Goal: Task Accomplishment & Management: Complete application form

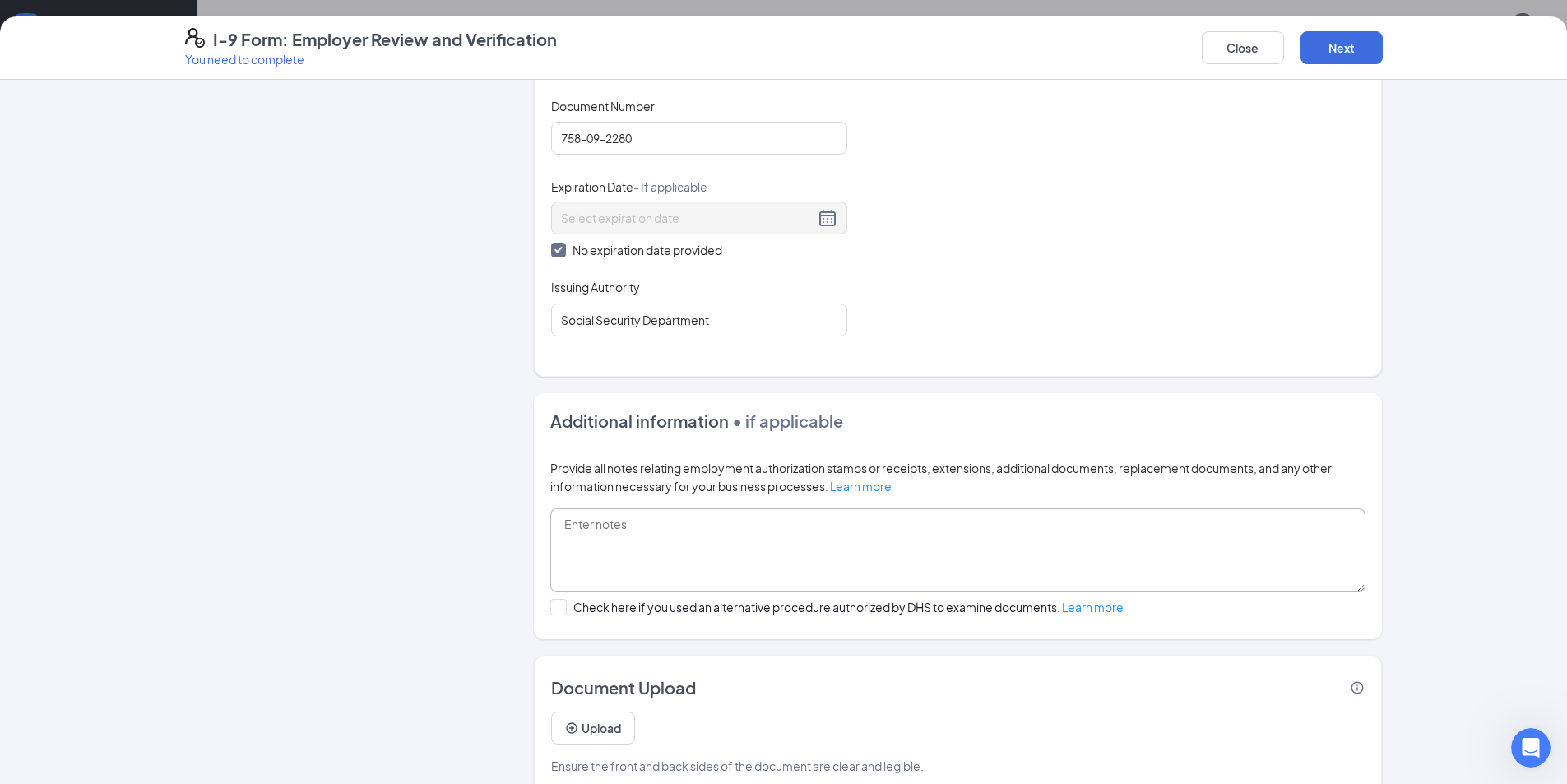
scroll to position [685, 0]
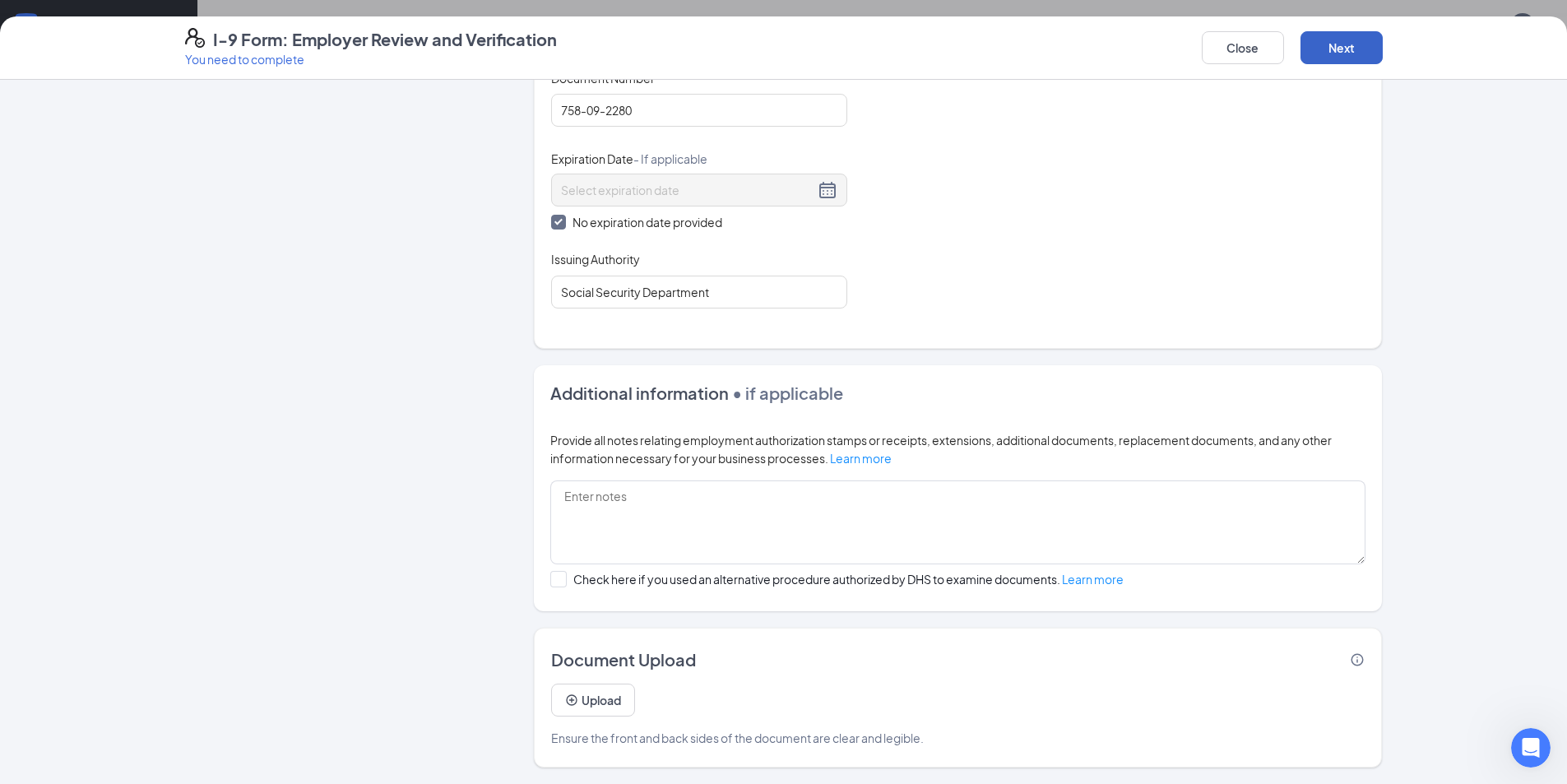
click at [775, 44] on button "Next" at bounding box center [1341, 48] width 82 height 33
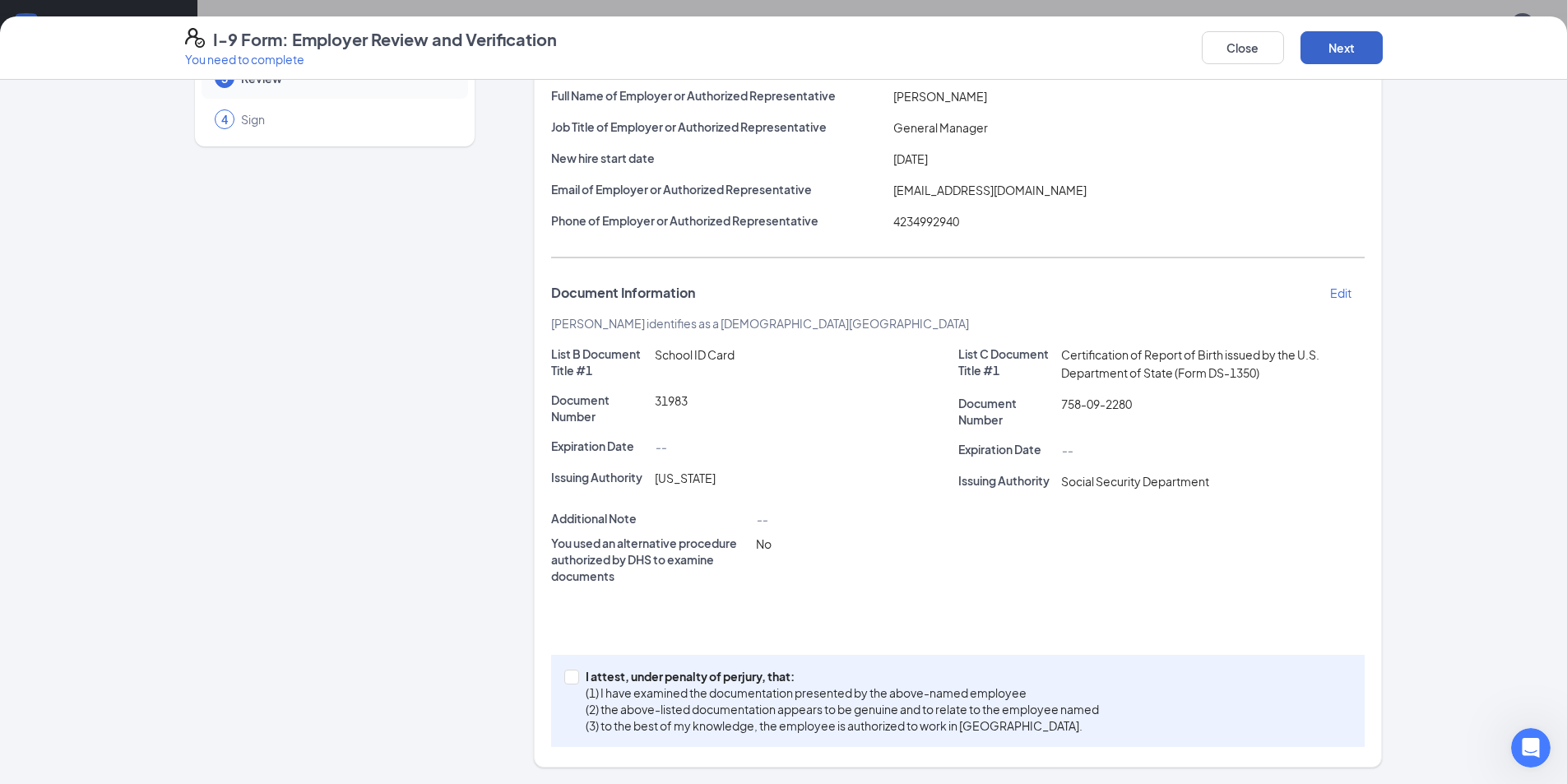
scroll to position [853, 0]
click at [572, 680] on span at bounding box center [572, 676] width 15 height 15
click at [572, 680] on input "I attest, under penalty of [PERSON_NAME], that: (1) I have examined the documen…" at bounding box center [570, 674] width 11 height 11
checkbox input "true"
click at [775, 48] on button "Next" at bounding box center [1341, 48] width 82 height 33
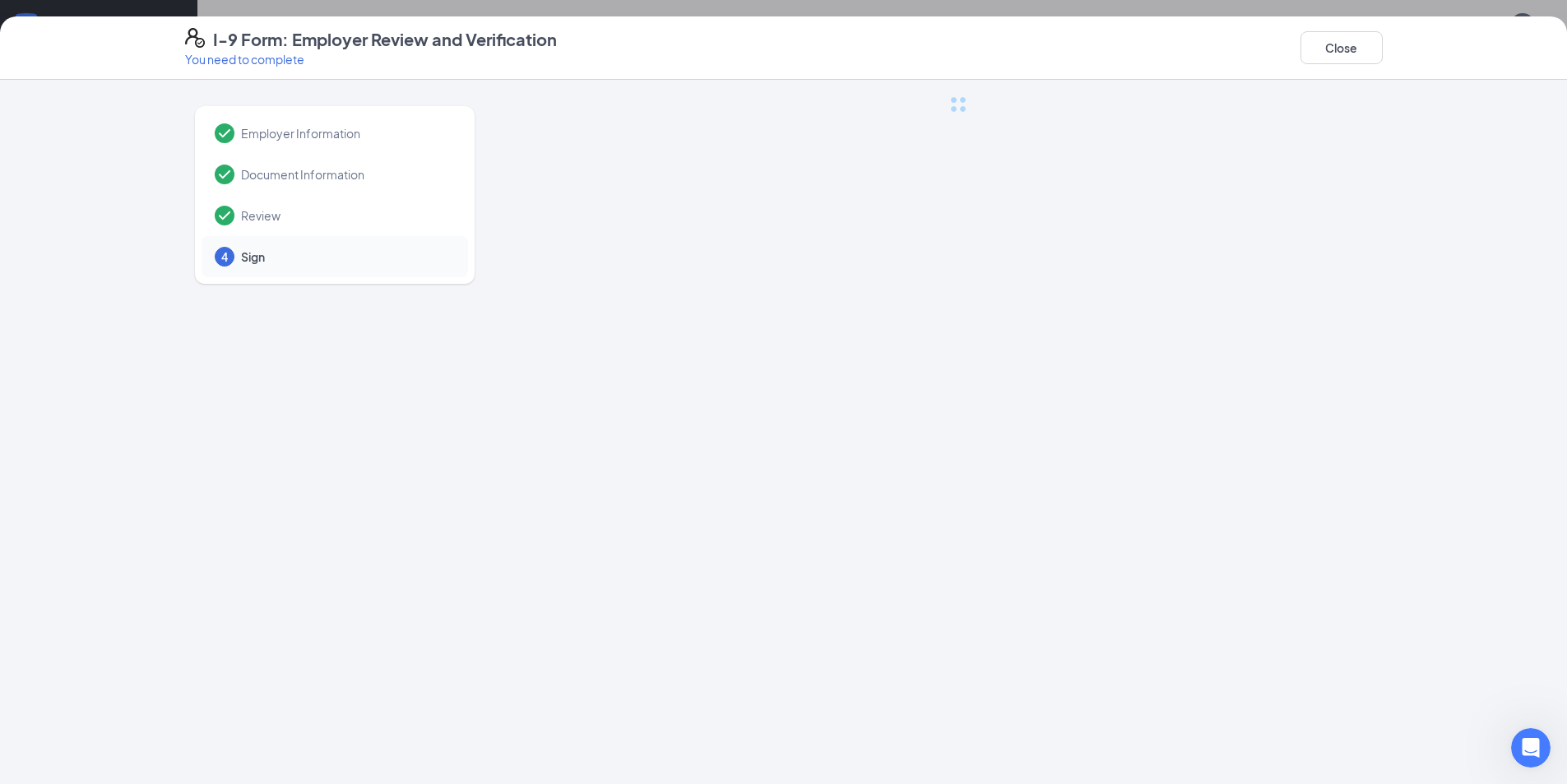
scroll to position [0, 0]
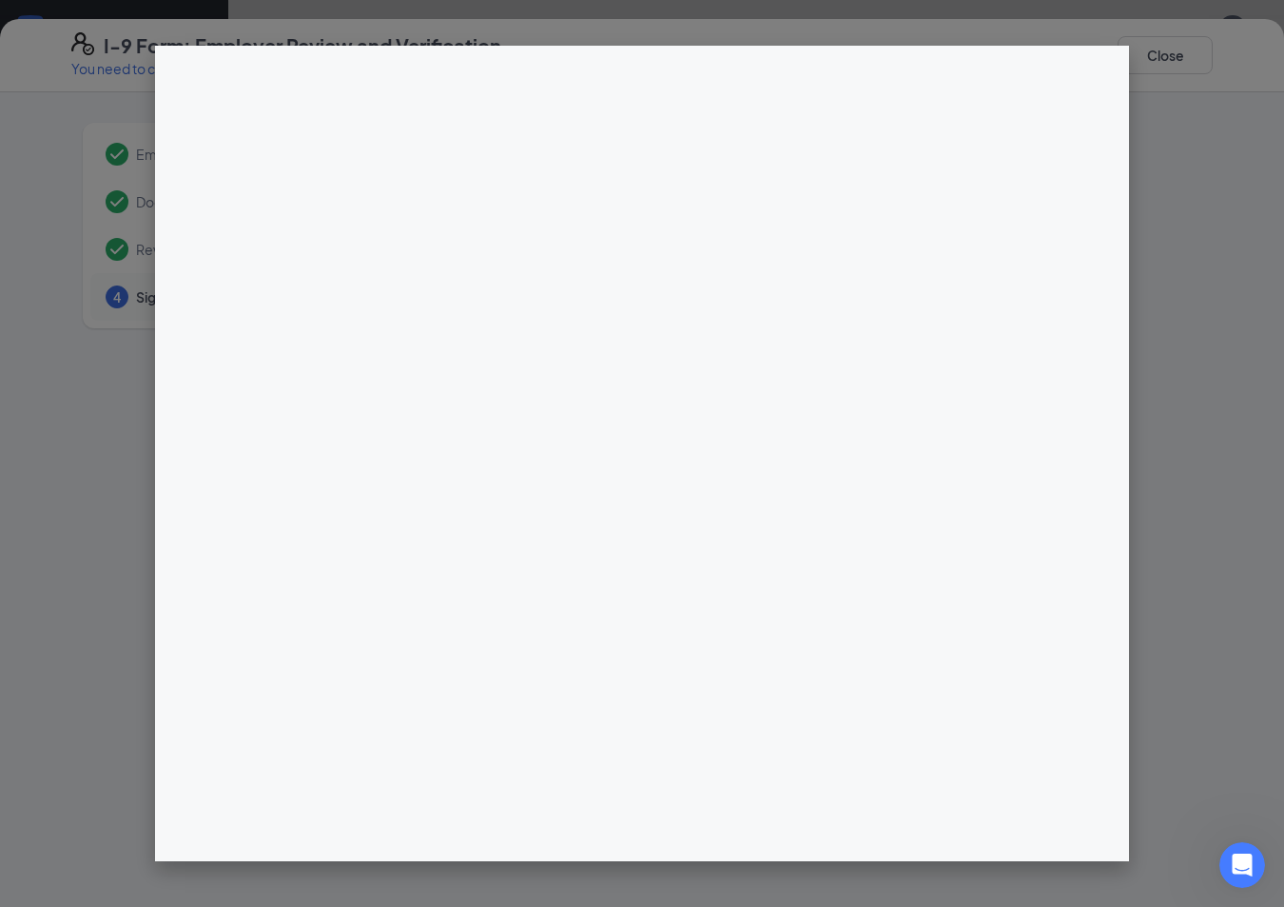
drag, startPoint x: 0, startPoint y: 642, endPoint x: 157, endPoint y: 713, distance: 172.4
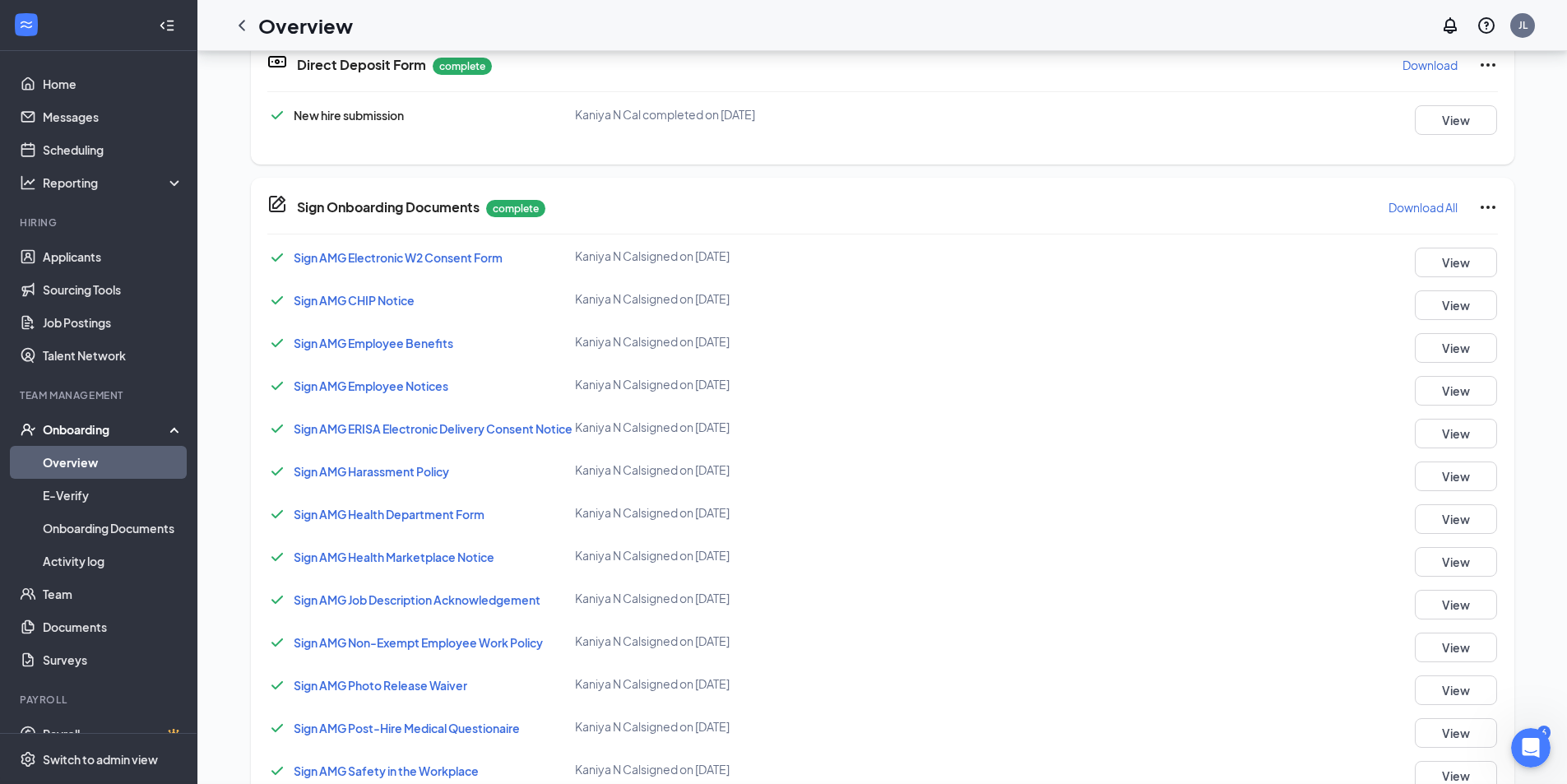
scroll to position [288, 0]
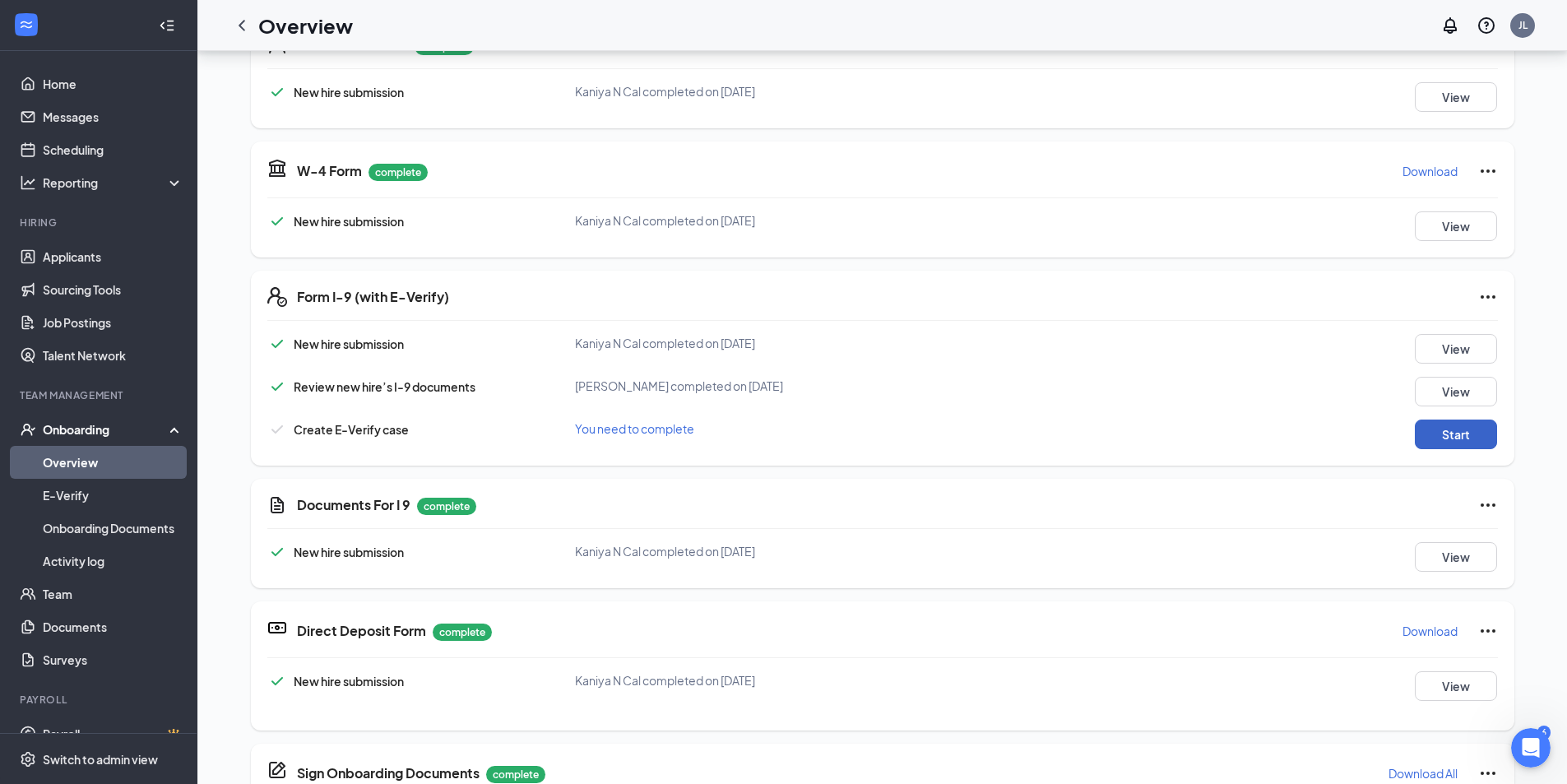
click at [775, 419] on button "Start" at bounding box center [1455, 434] width 82 height 29
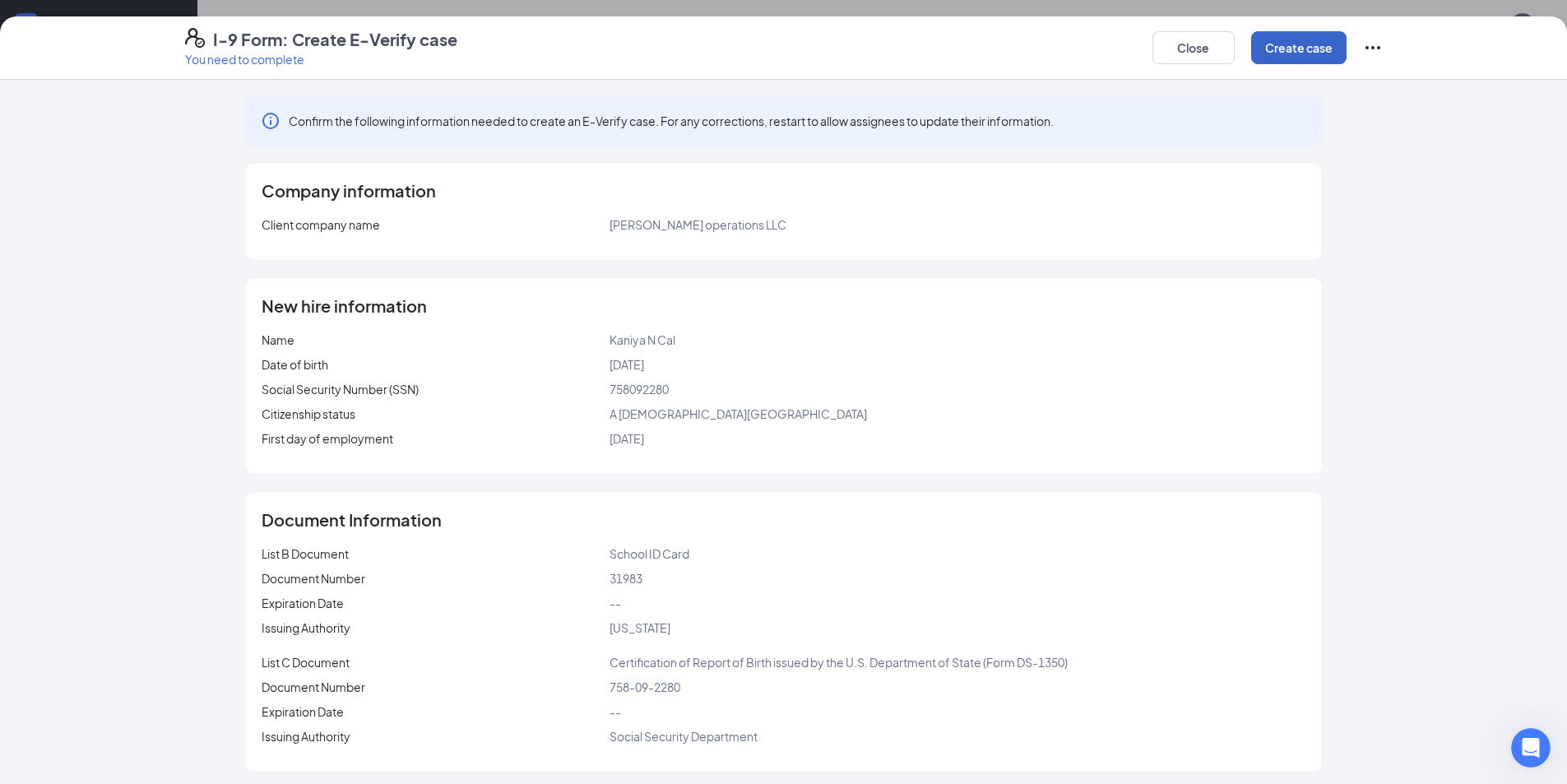
click at [775, 53] on button "Create case" at bounding box center [1299, 48] width 95 height 33
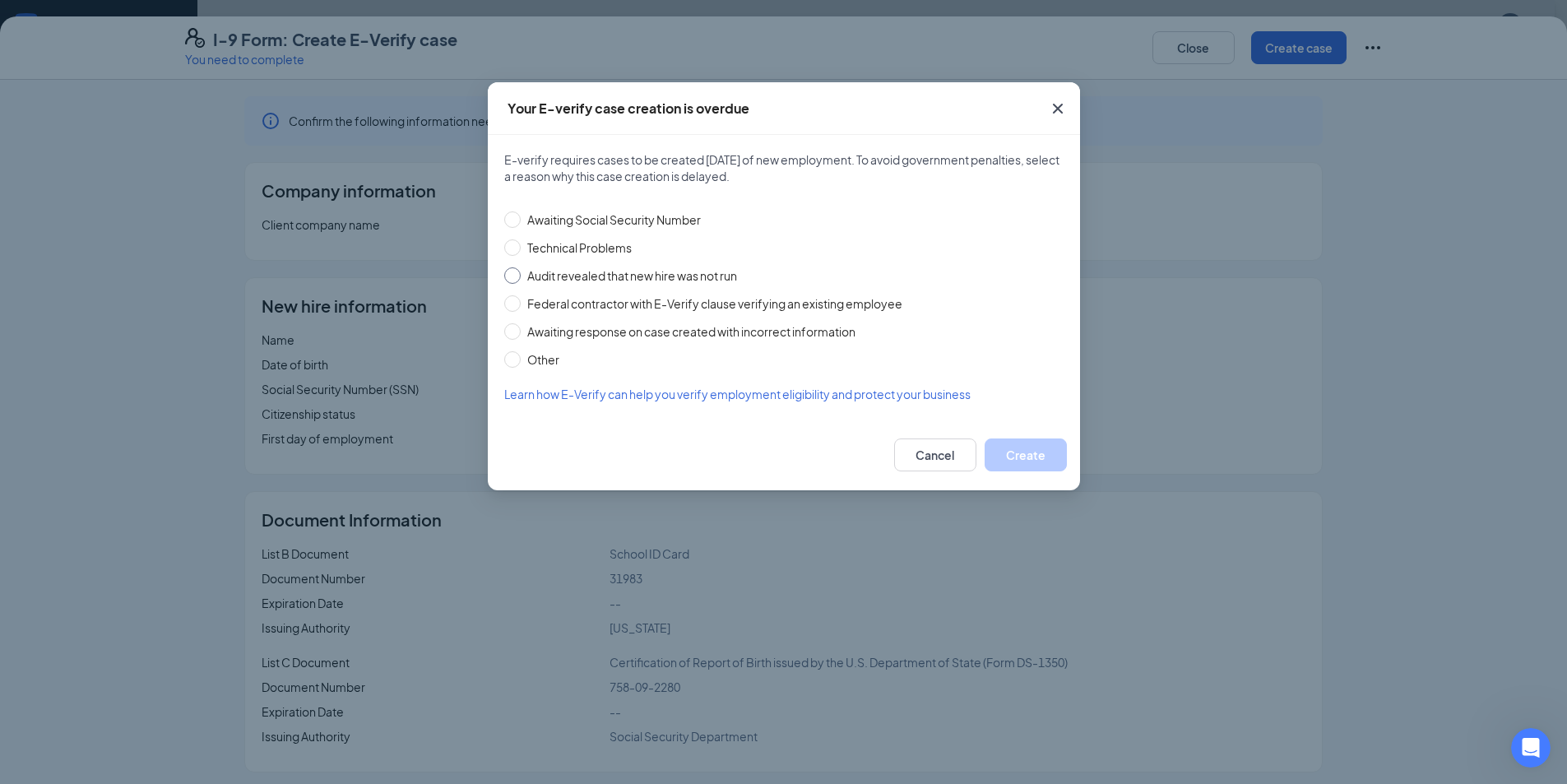
click at [517, 272] on input "Audit revealed that new hire was not run" at bounding box center [512, 275] width 16 height 16
radio input "true"
drag, startPoint x: 1021, startPoint y: 447, endPoint x: 972, endPoint y: 411, distance: 60.8
click at [775, 447] on button "Create" at bounding box center [1026, 455] width 82 height 33
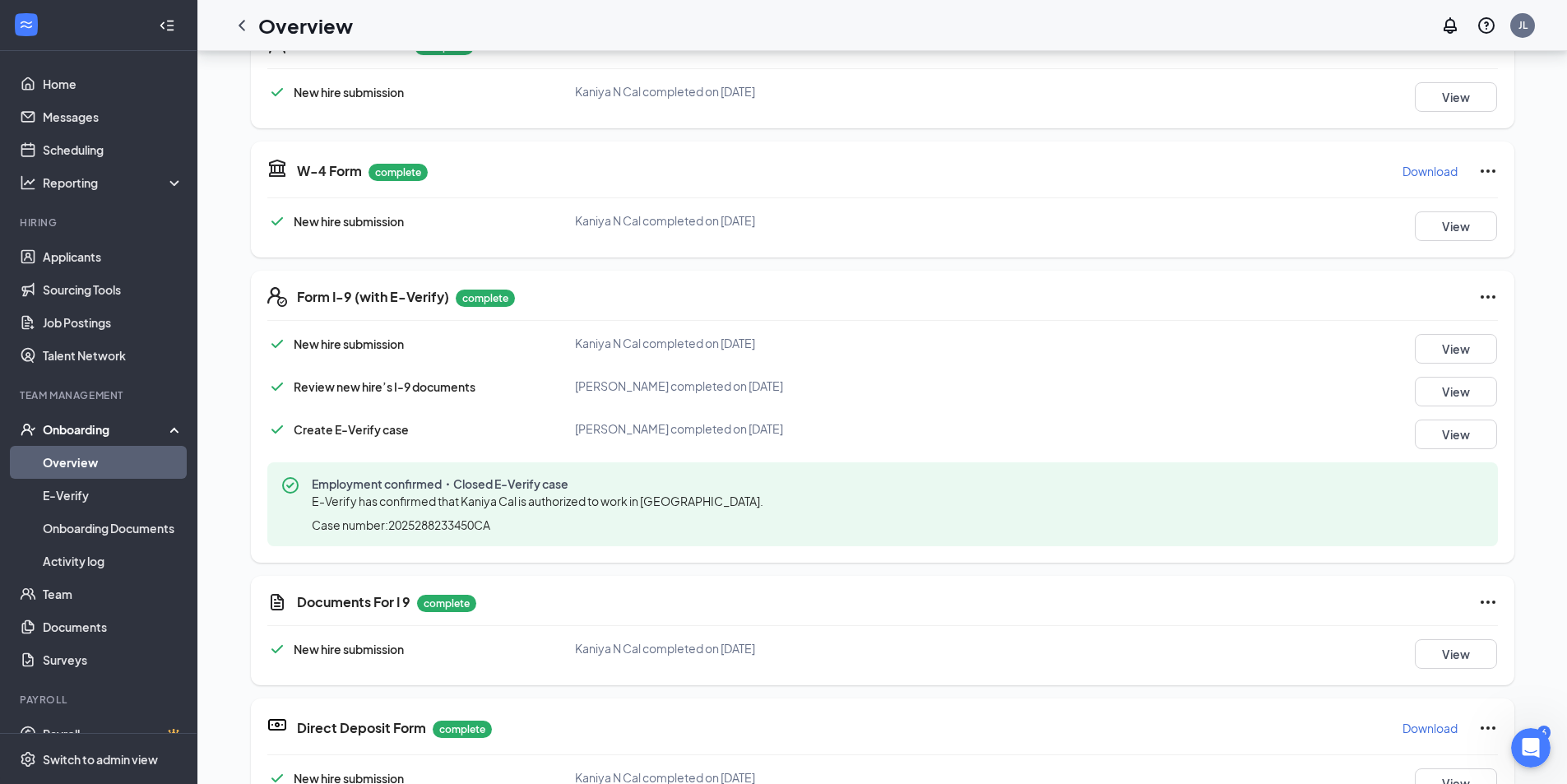
click at [89, 430] on div "Onboarding" at bounding box center [106, 429] width 126 height 16
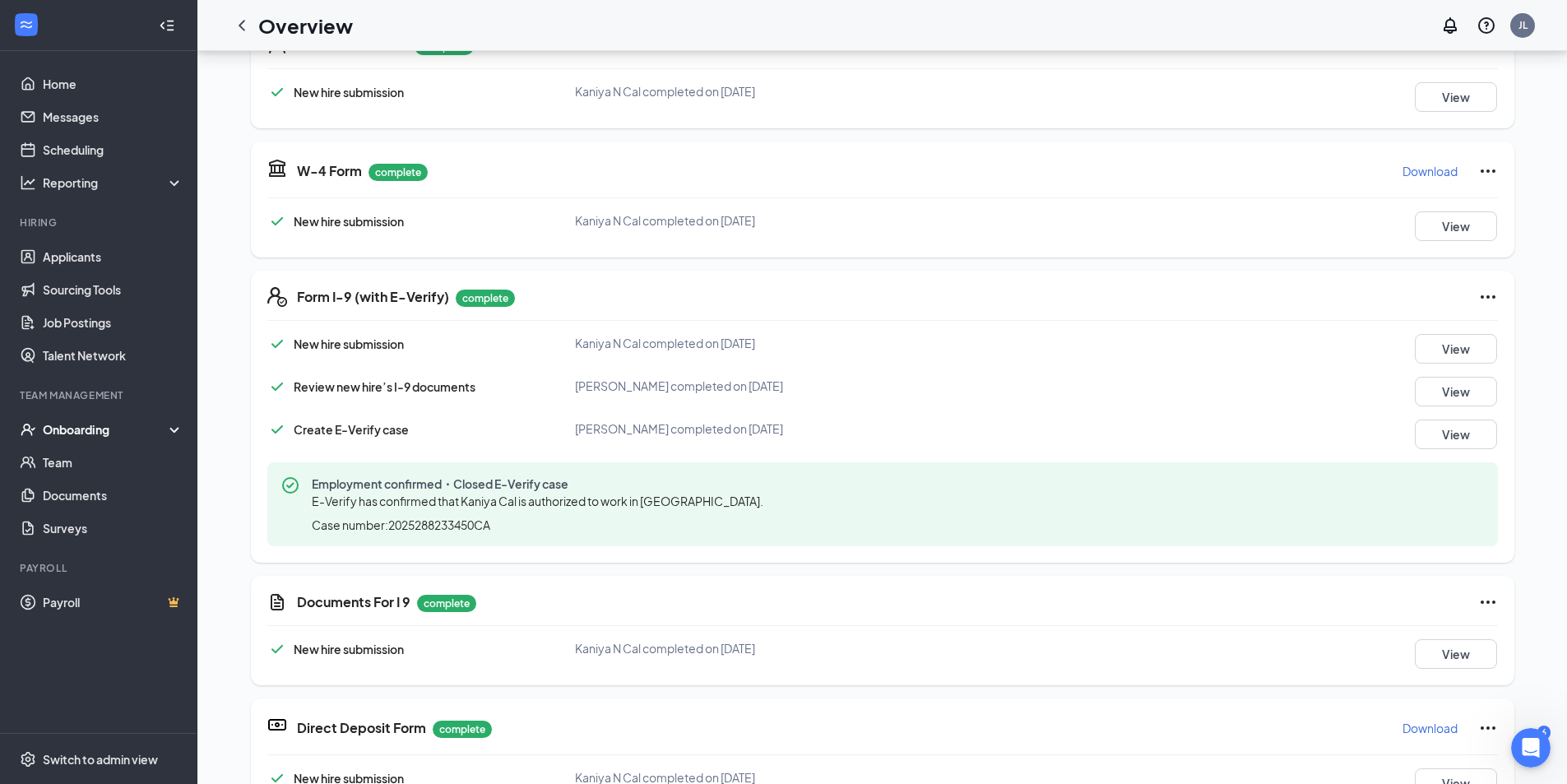
click at [60, 435] on div "Onboarding" at bounding box center [106, 429] width 126 height 16
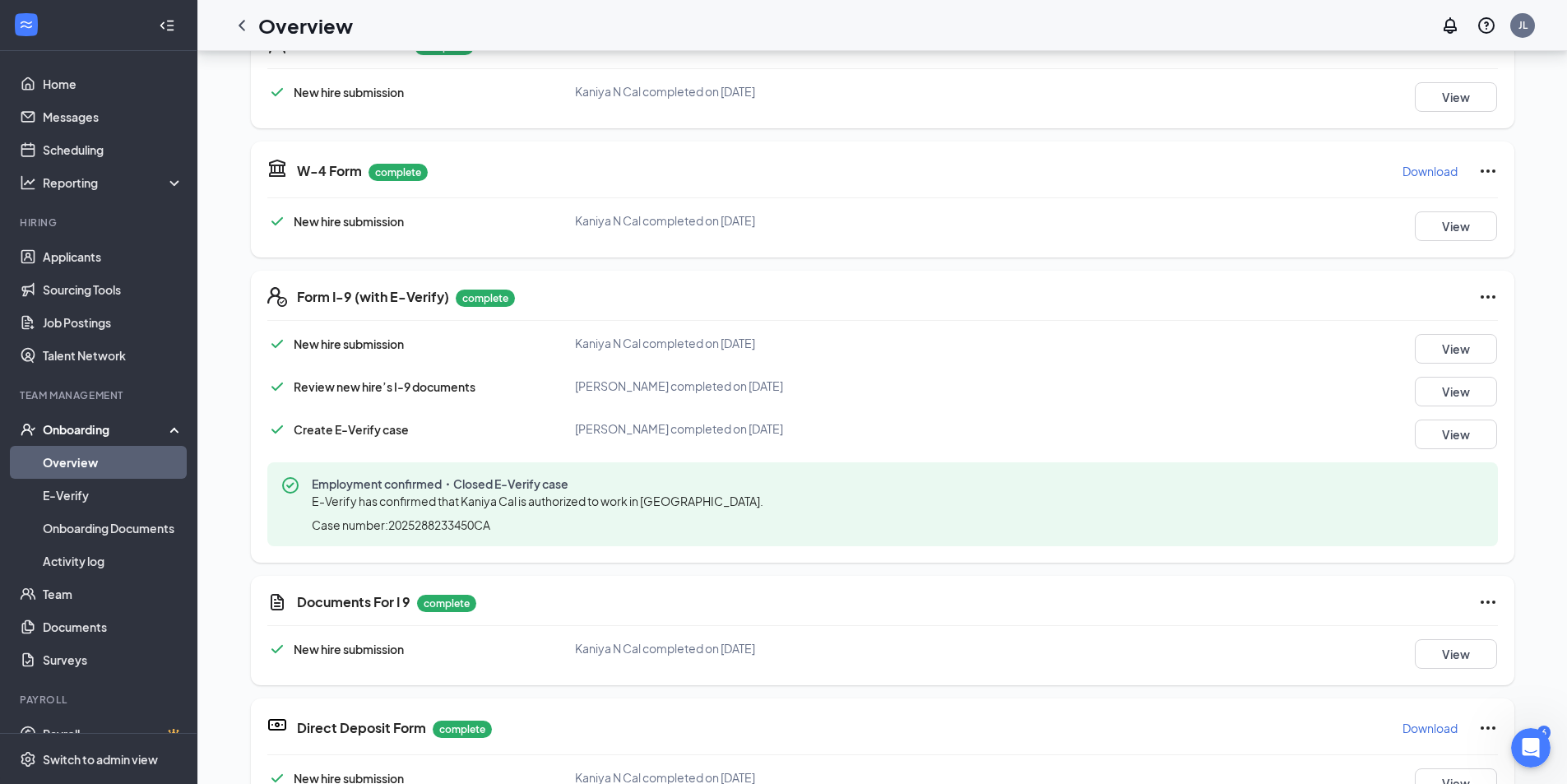
click at [62, 456] on link "Overview" at bounding box center [112, 462] width 141 height 33
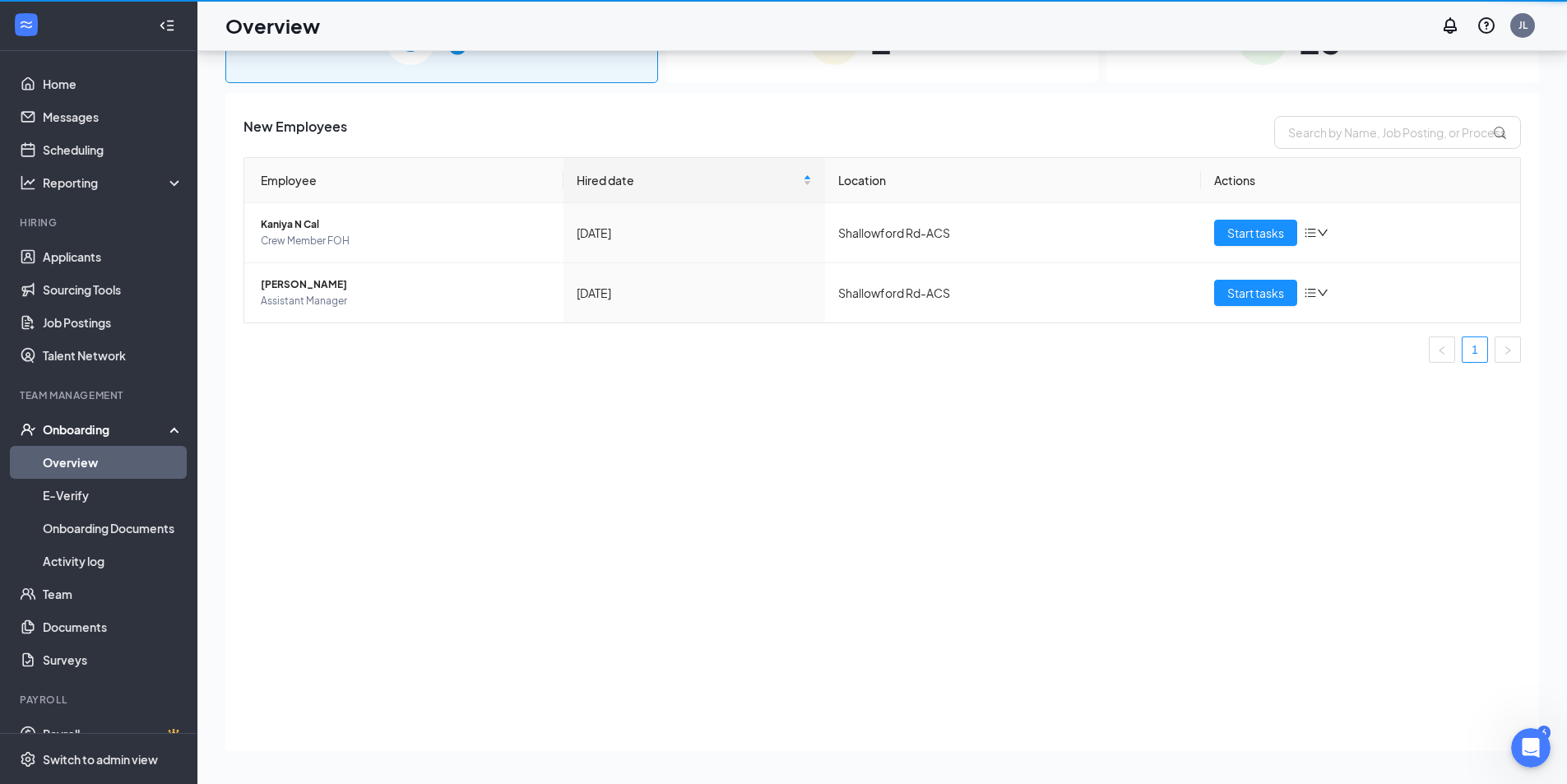
scroll to position [74, 0]
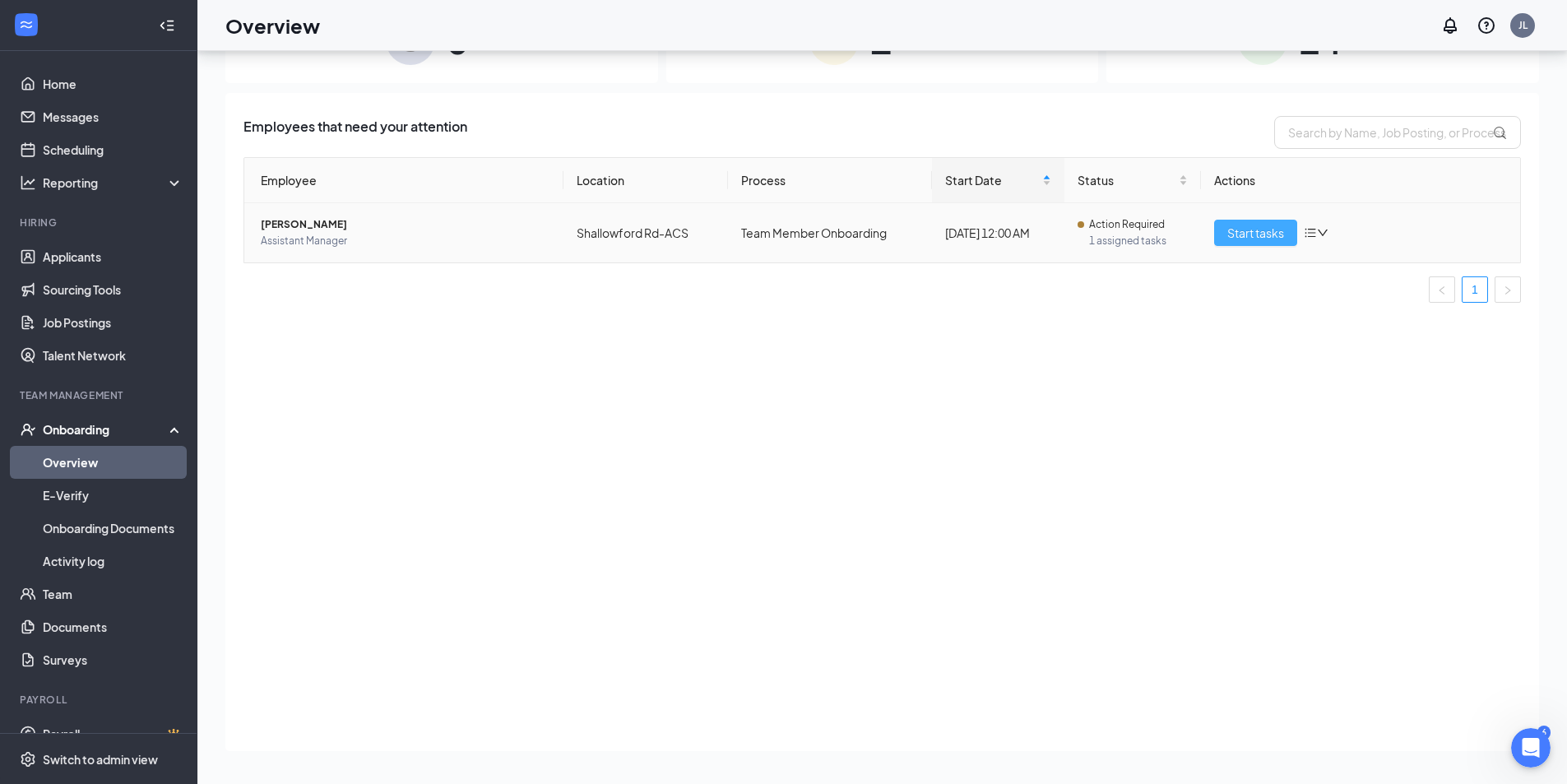
click at [775, 233] on span "Start tasks" at bounding box center [1256, 233] width 57 height 18
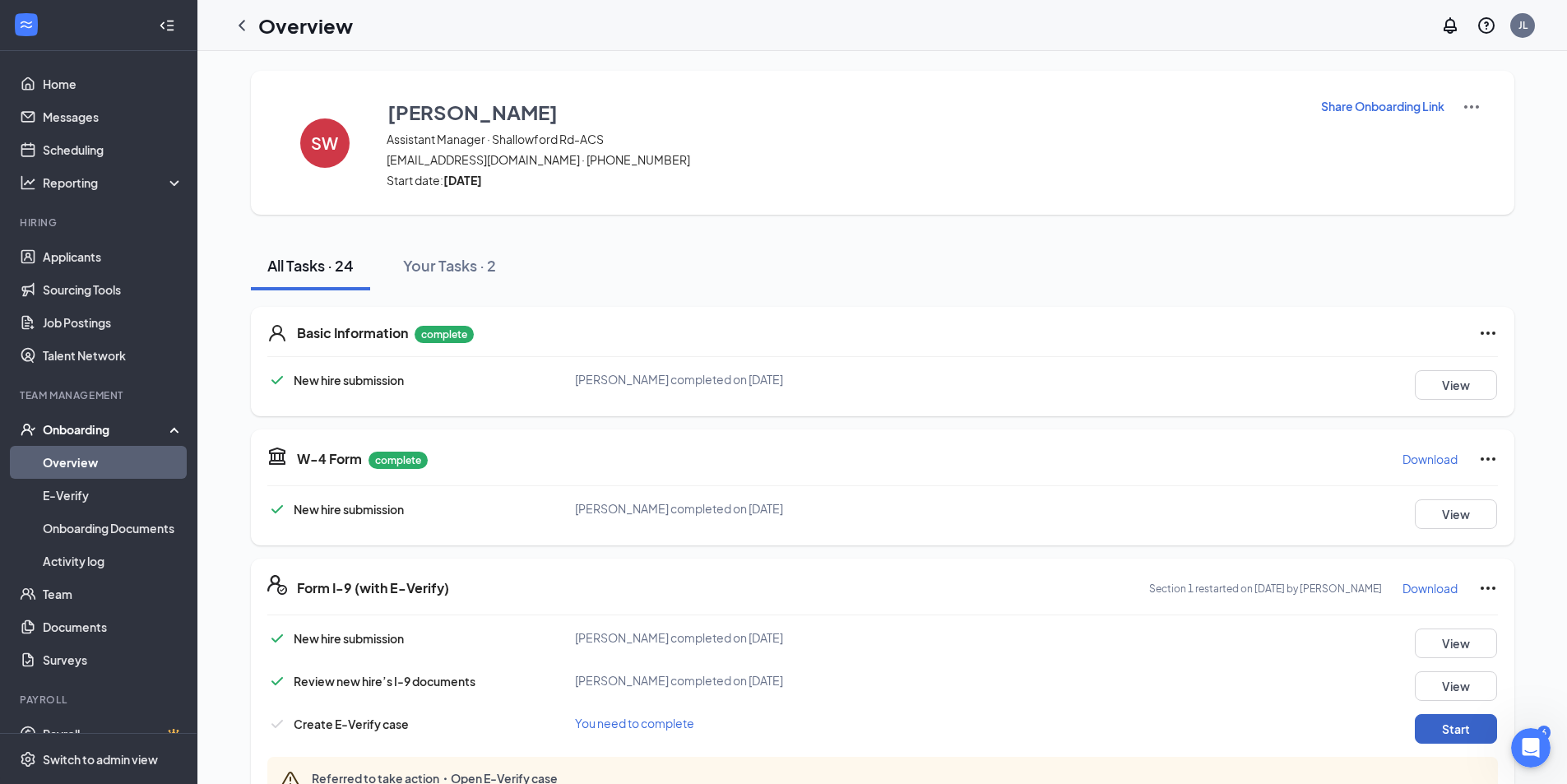
click at [775, 730] on button "Start" at bounding box center [1455, 729] width 82 height 29
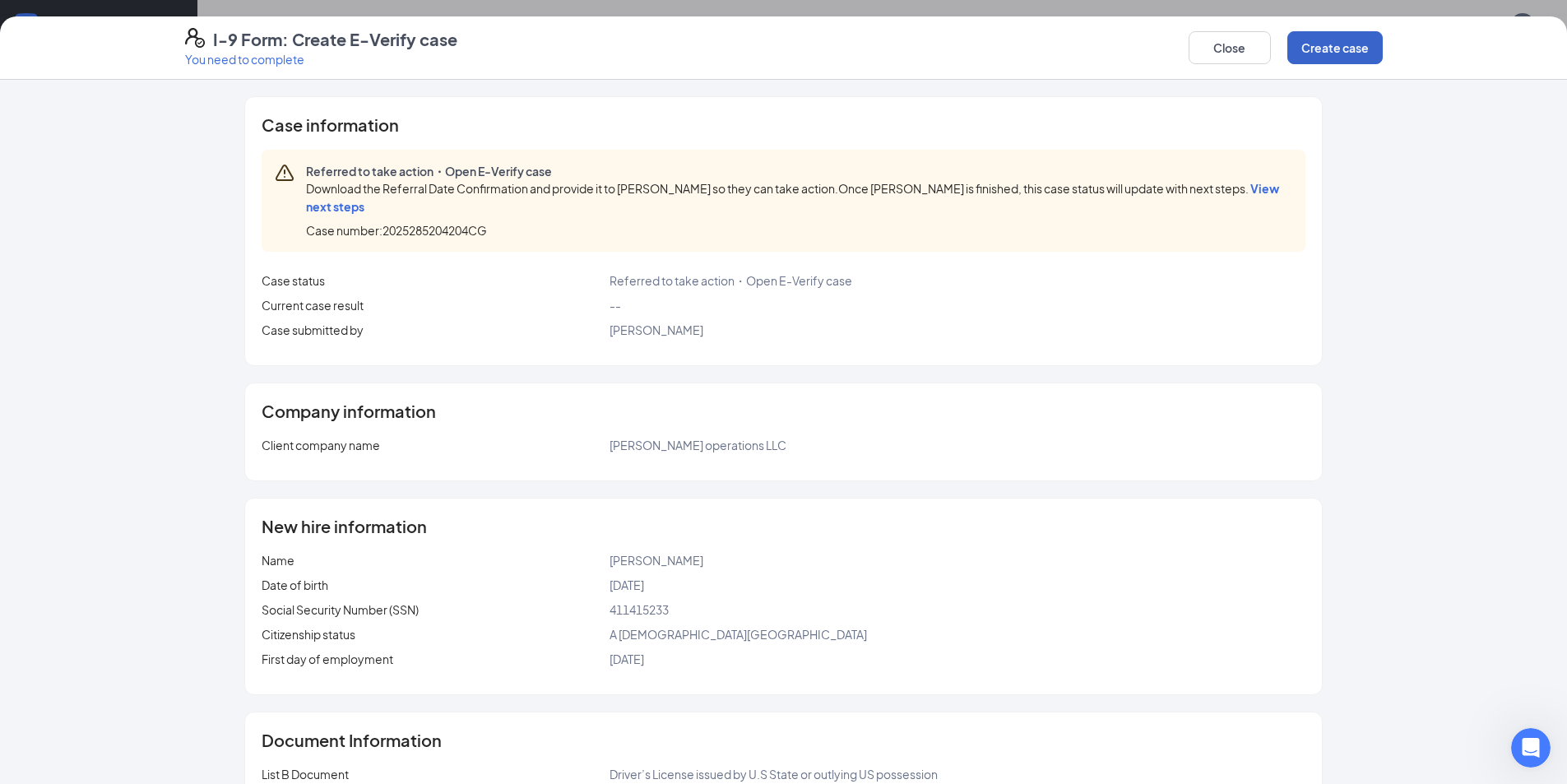
click at [775, 35] on button "Create case" at bounding box center [1335, 48] width 95 height 33
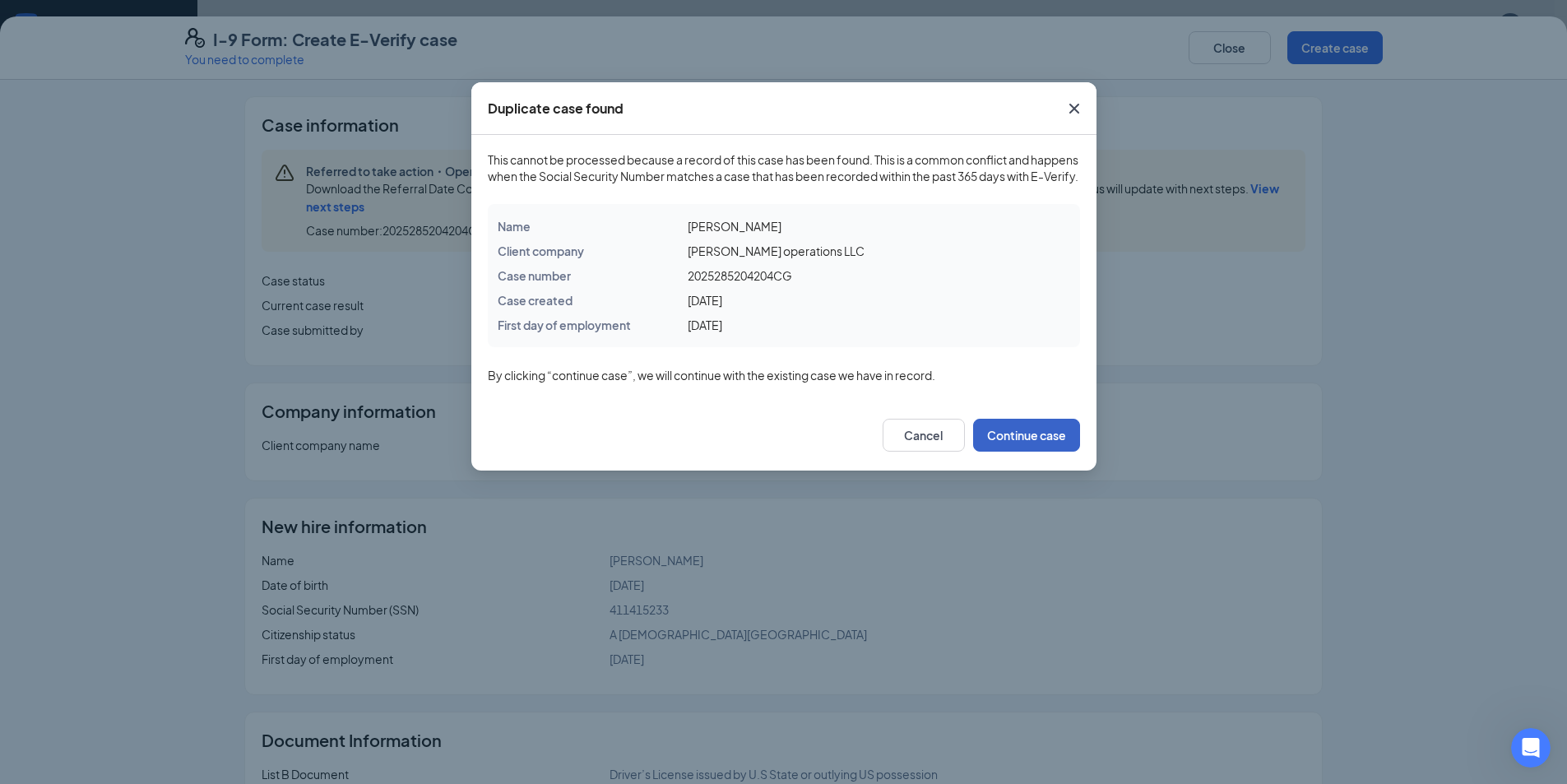
click at [775, 447] on button "Continue case" at bounding box center [1027, 435] width 107 height 33
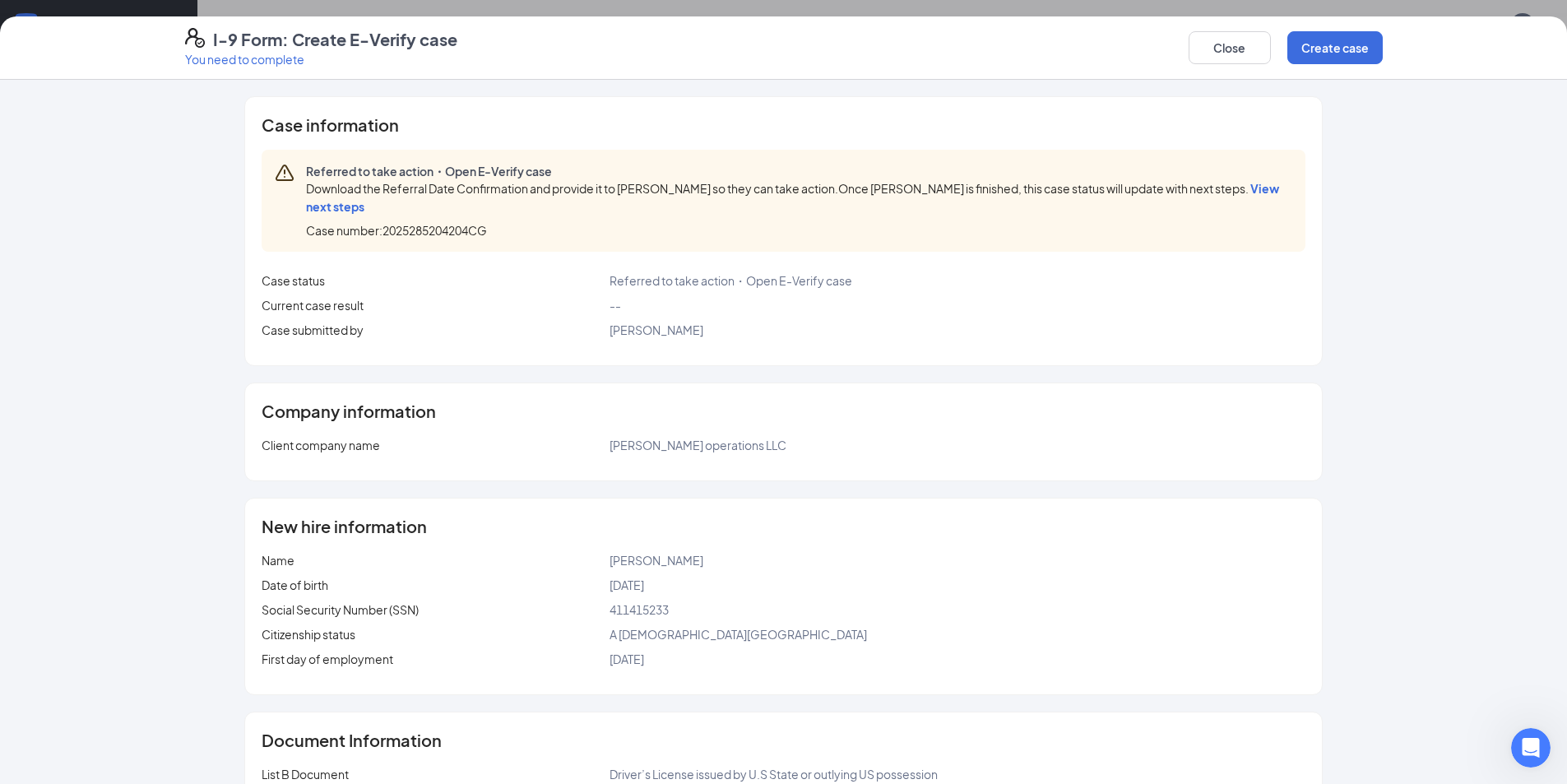
click at [317, 210] on span "View next steps" at bounding box center [792, 197] width 973 height 33
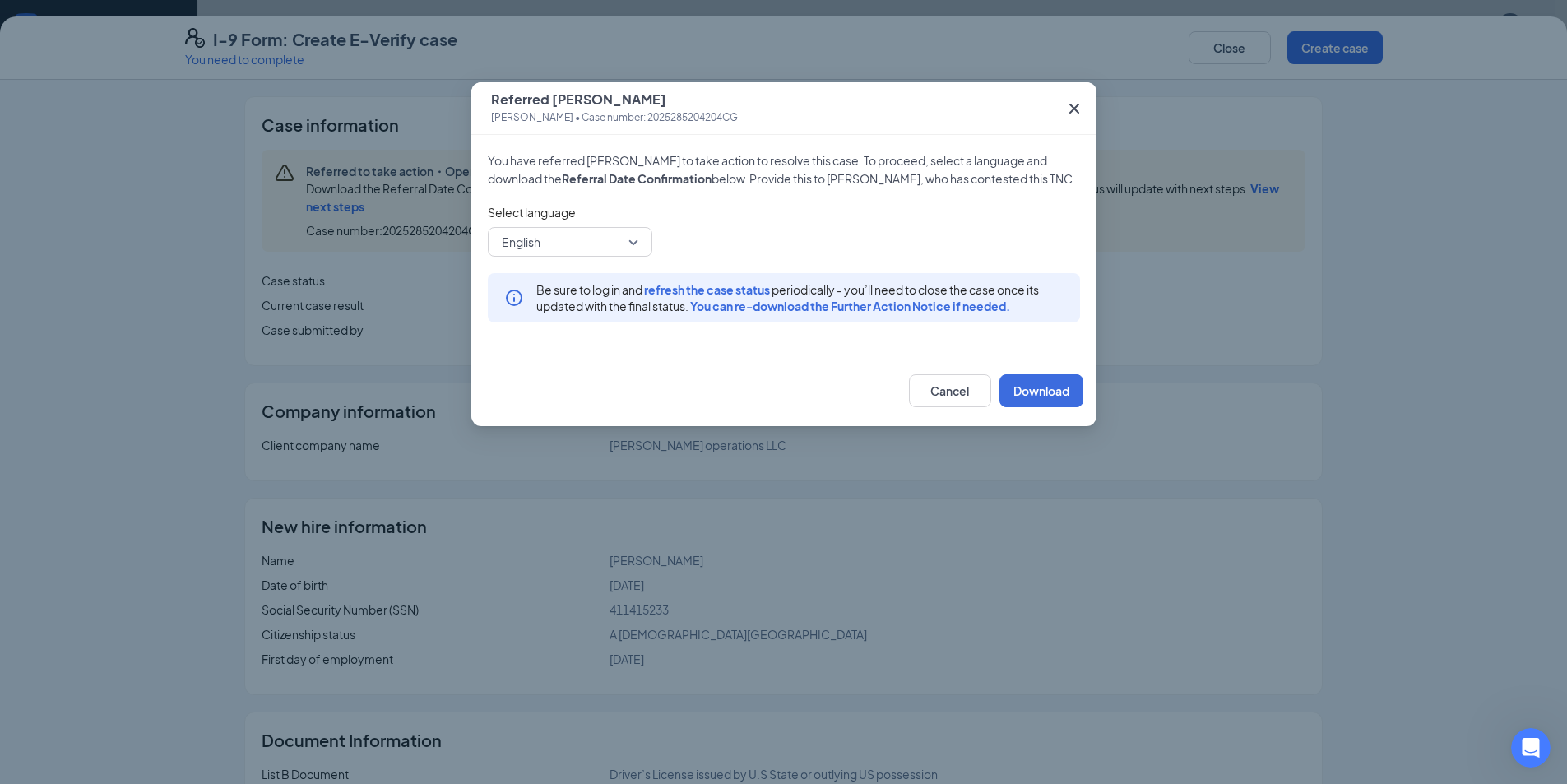
click at [775, 99] on icon "Cross" at bounding box center [1074, 108] width 20 height 20
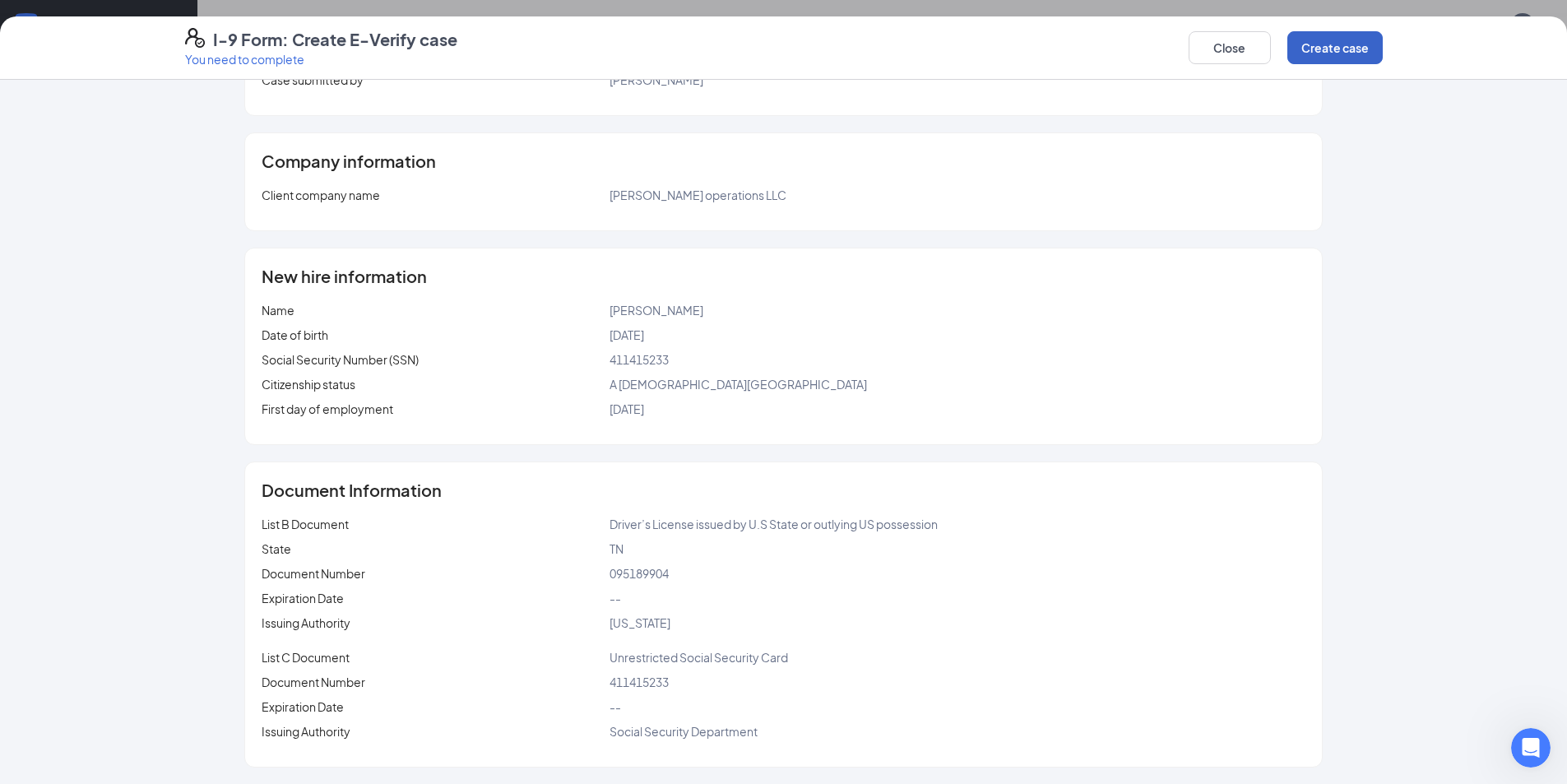
click at [775, 47] on button "Create case" at bounding box center [1335, 48] width 95 height 33
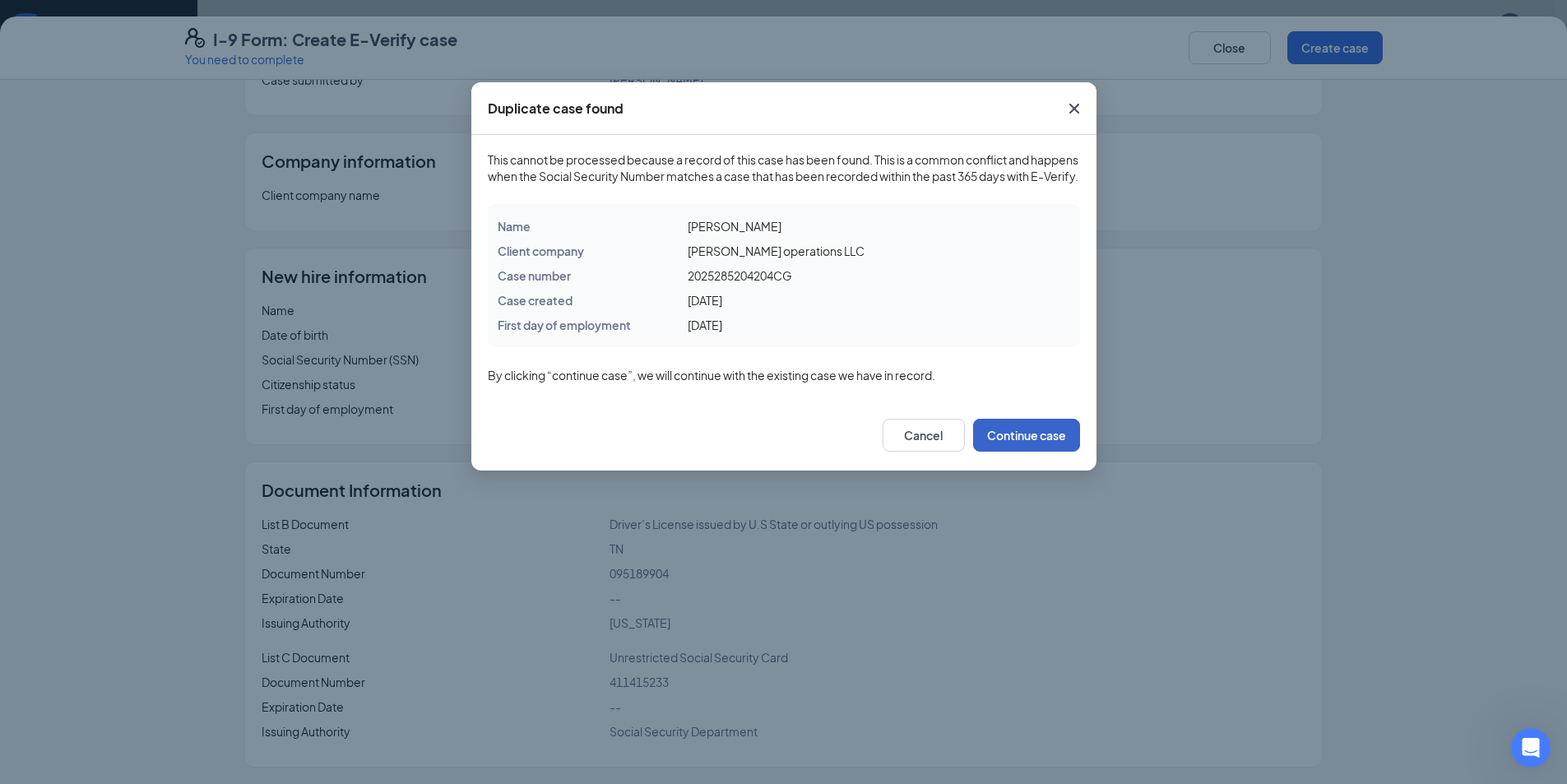
click at [775, 451] on button "Continue case" at bounding box center [1027, 435] width 107 height 33
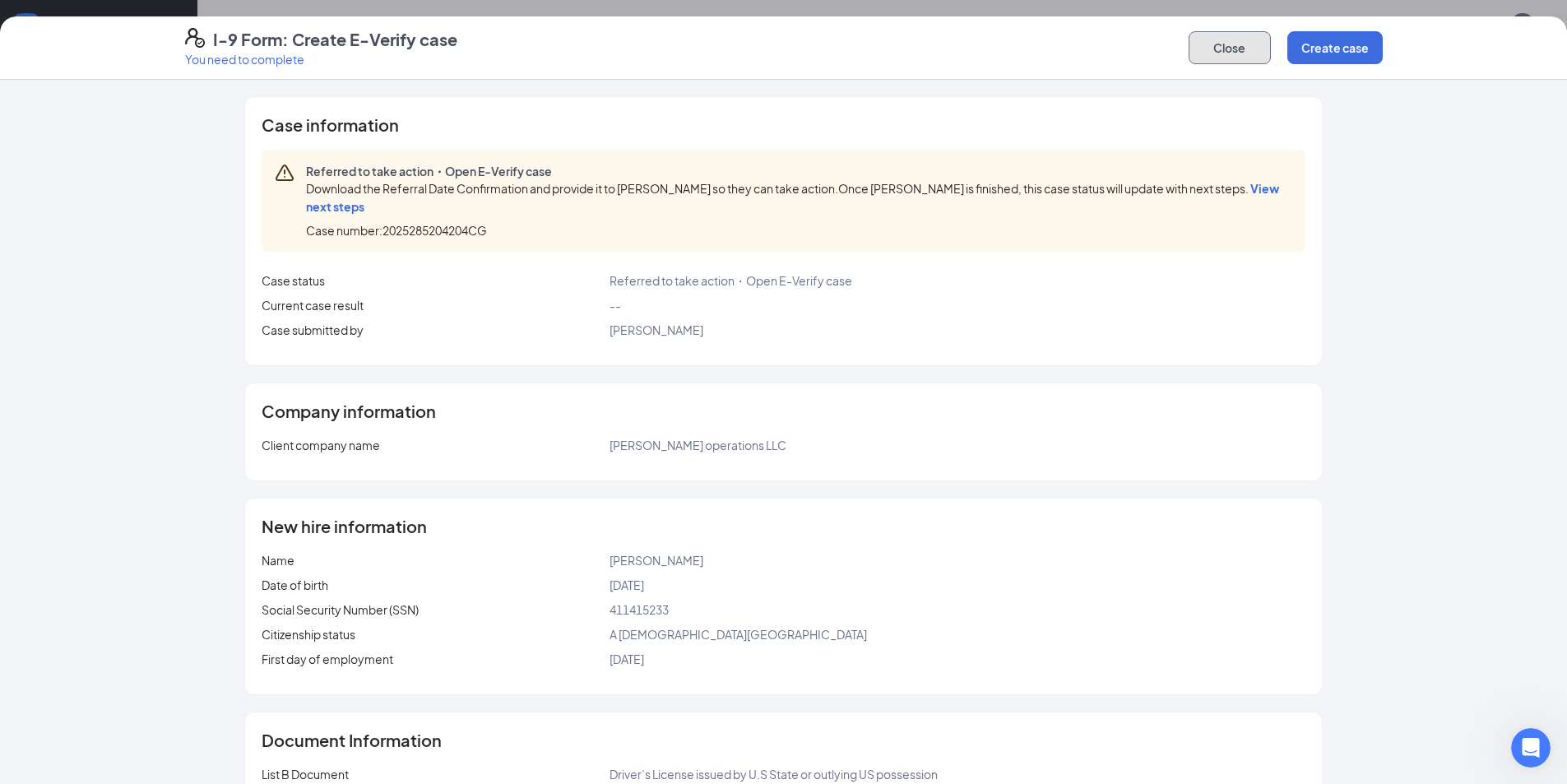
click at [775, 47] on button "Close" at bounding box center [1230, 48] width 82 height 33
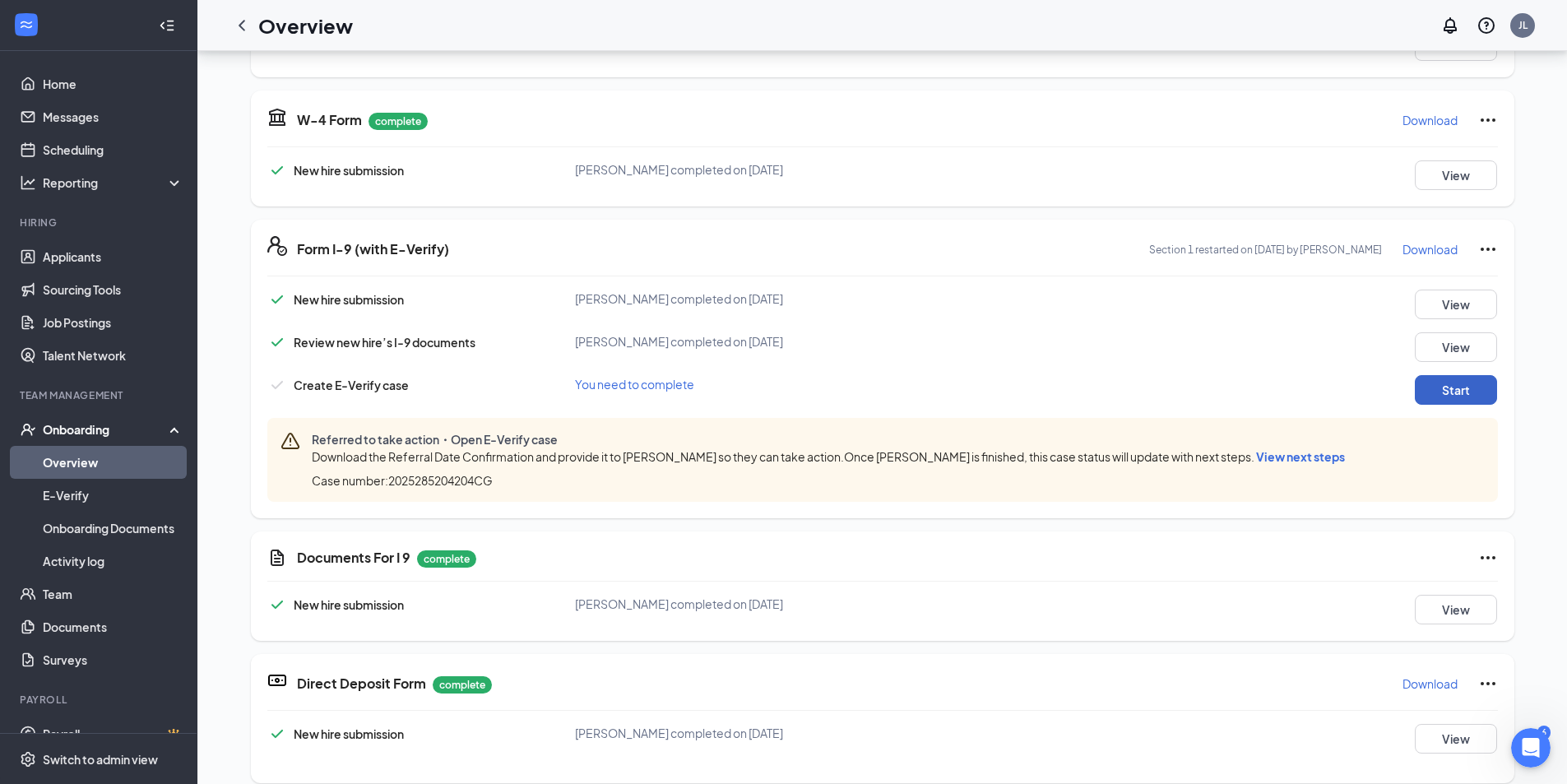
scroll to position [246, 0]
